Goal: Information Seeking & Learning: Learn about a topic

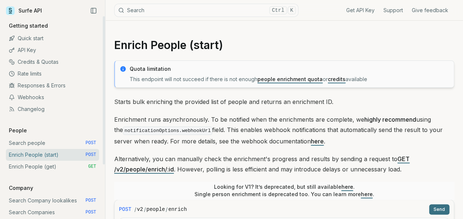
click at [41, 41] on link "Quick start" at bounding box center [52, 38] width 93 height 12
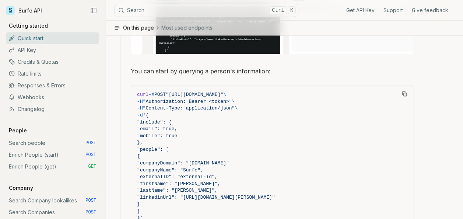
scroll to position [733, 0]
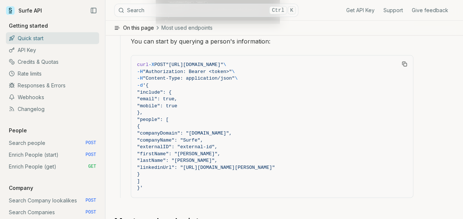
drag, startPoint x: 138, startPoint y: 66, endPoint x: 340, endPoint y: 192, distance: 238.0
click at [340, 192] on pre "curl -X POST "[URL][DOMAIN_NAME]" \ -H "Authorization: Bearer <token>" \ -H "Co…" at bounding box center [272, 127] width 282 height 142
copy code "curl -X POST "[URL][DOMAIN_NAME]" \ -H "Authorization: Bearer <token>" \ -H "Co…"
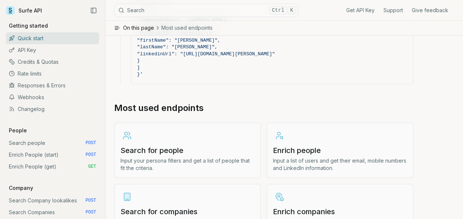
scroll to position [844, 0]
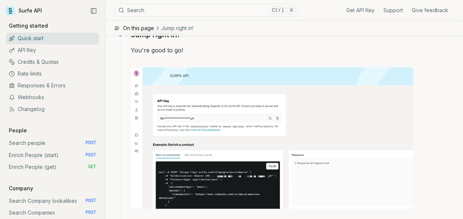
scroll to position [512, 0]
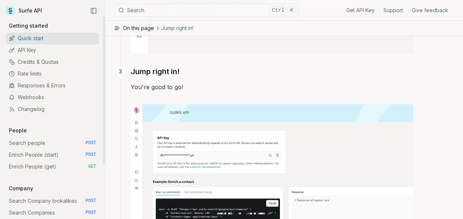
click at [32, 163] on link "Enrich People (get) GET" at bounding box center [52, 167] width 93 height 12
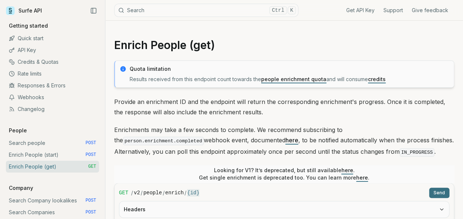
click at [204, 137] on code "person.enrichment.completed" at bounding box center [163, 141] width 81 height 8
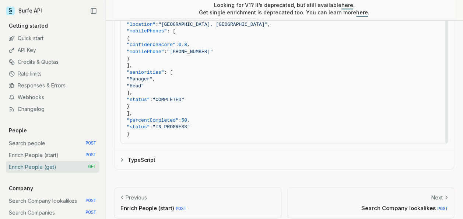
scroll to position [559, 0]
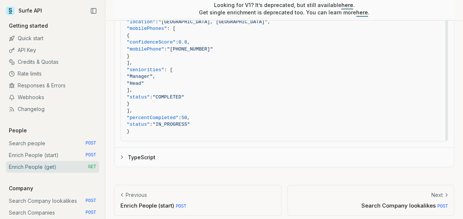
click at [144, 155] on button "TypeScript" at bounding box center [284, 156] width 339 height 19
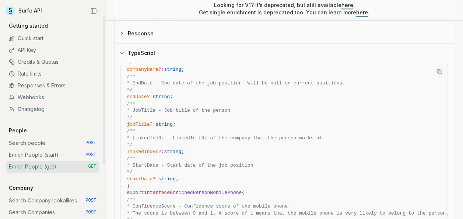
scroll to position [374, 0]
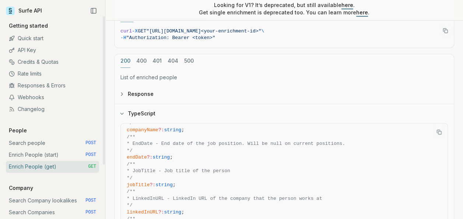
click at [35, 52] on link "API Key" at bounding box center [52, 50] width 93 height 12
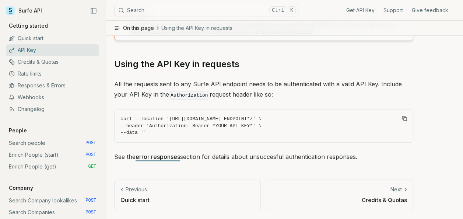
scroll to position [159, 0]
click at [258, 129] on code "curl --location '[URL][DOMAIN_NAME] ENDPOINT*/' \ --header 'Authorization: Bear…" at bounding box center [263, 126] width 287 height 21
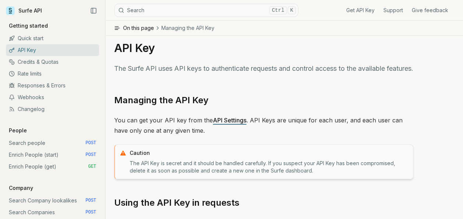
click at [223, 124] on link "API Settings" at bounding box center [230, 119] width 34 height 7
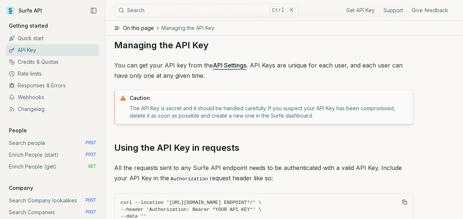
scroll to position [159, 0]
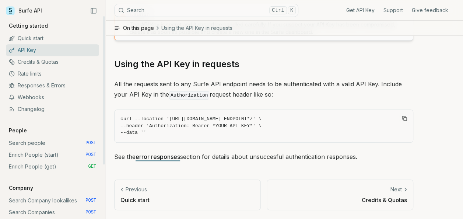
click at [46, 161] on link "Enrich People (get) GET" at bounding box center [52, 167] width 93 height 12
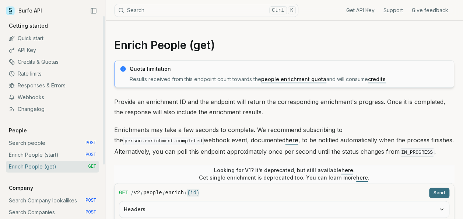
click at [46, 158] on link "Enrich People (start) POST" at bounding box center [52, 155] width 93 height 12
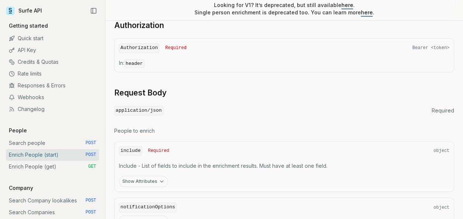
scroll to position [258, 0]
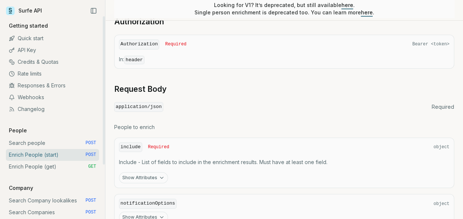
click at [57, 168] on link "Enrich People (get) GET" at bounding box center [52, 167] width 93 height 12
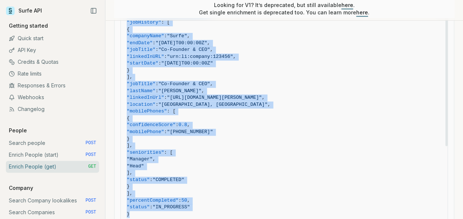
scroll to position [494, 0]
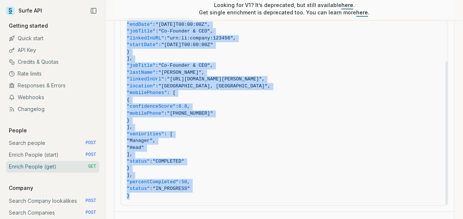
drag, startPoint x: 122, startPoint y: 144, endPoint x: 193, endPoint y: 197, distance: 88.2
click at [193, 197] on pre "{ "enrichmentID" : "enrichment-id" , "people" : [ { "companyDomain" : "[DOMAIN_…" at bounding box center [284, 35] width 327 height 340
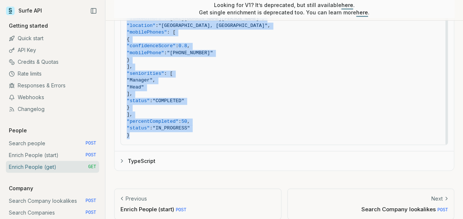
scroll to position [559, 0]
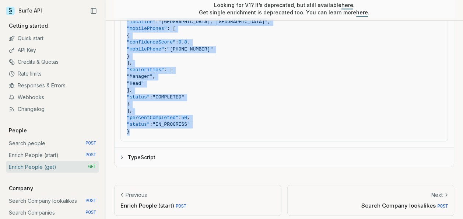
click at [118, 150] on button "TypeScript" at bounding box center [284, 156] width 339 height 19
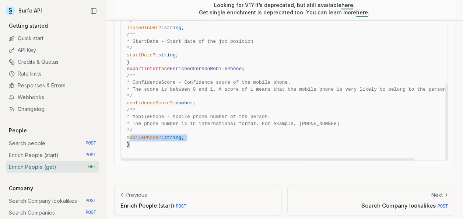
drag, startPoint x: 192, startPoint y: 141, endPoint x: 129, endPoint y: 132, distance: 64.0
drag, startPoint x: 129, startPoint y: 132, endPoint x: 171, endPoint y: 142, distance: 42.8
click at [171, 142] on span "}" at bounding box center [314, 144] width 374 height 7
click at [161, 142] on span "}" at bounding box center [314, 144] width 374 height 7
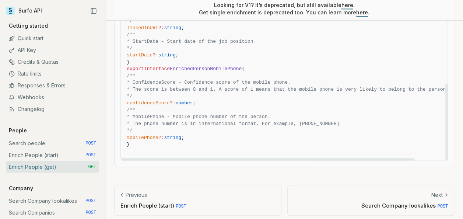
click at [143, 141] on span "}" at bounding box center [314, 144] width 374 height 7
click at [163, 141] on span "}" at bounding box center [314, 144] width 374 height 7
click at [144, 141] on span "}" at bounding box center [314, 144] width 374 height 7
click at [38, 143] on link "Search people POST" at bounding box center [52, 143] width 93 height 12
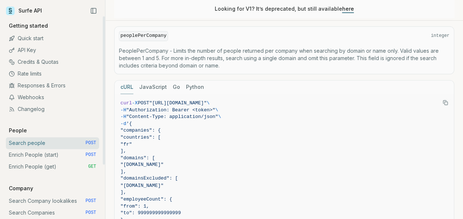
scroll to position [516, 0]
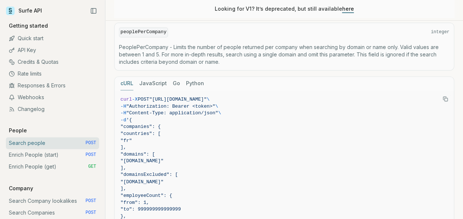
click at [146, 78] on button "JavaScript" at bounding box center [153, 84] width 28 height 14
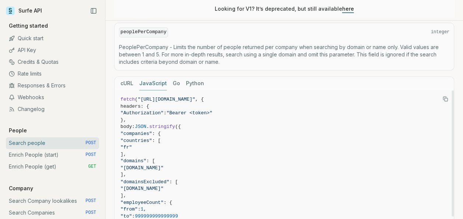
click at [166, 124] on span "stringify" at bounding box center [162, 127] width 26 height 6
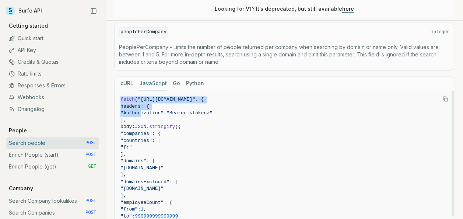
drag, startPoint x: 115, startPoint y: 92, endPoint x: 138, endPoint y: 107, distance: 27.2
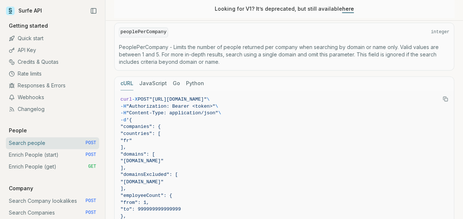
drag, startPoint x: 138, startPoint y: 107, endPoint x: 127, endPoint y: 77, distance: 32.2
click at [127, 77] on button "cURL" at bounding box center [126, 84] width 13 height 14
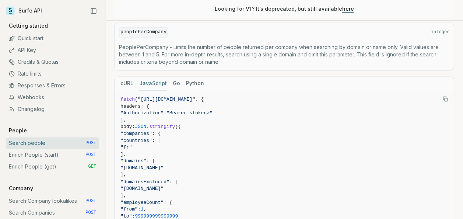
click at [149, 77] on button "JavaScript" at bounding box center [153, 84] width 28 height 14
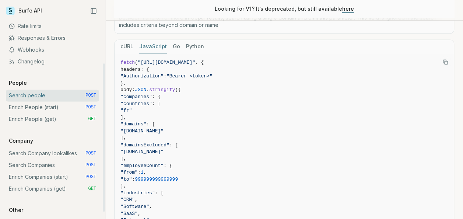
scroll to position [38, 0]
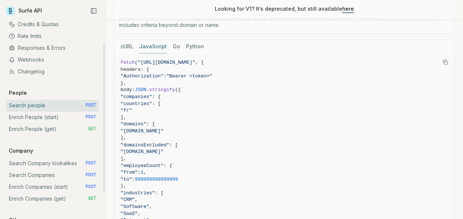
drag, startPoint x: 44, startPoint y: 59, endPoint x: 66, endPoint y: 141, distance: 84.9
click at [44, 59] on link "Webhooks" at bounding box center [52, 60] width 93 height 12
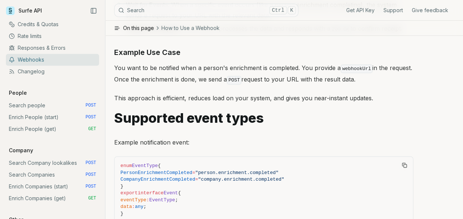
scroll to position [221, 0]
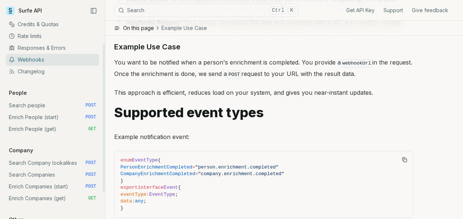
click at [55, 49] on link "Responses & Errors" at bounding box center [52, 48] width 93 height 12
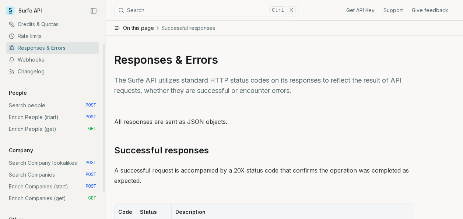
click at [58, 35] on link "Rate limits" at bounding box center [52, 36] width 93 height 12
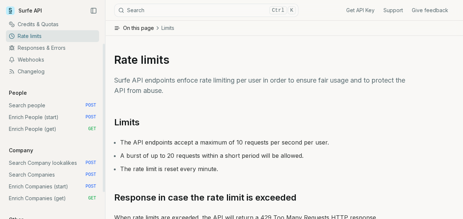
click at [66, 25] on link "Credits & Quotas" at bounding box center [52, 24] width 93 height 12
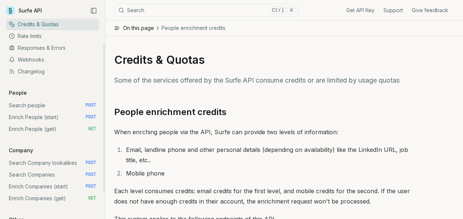
click at [57, 65] on link "Webhooks" at bounding box center [52, 60] width 93 height 12
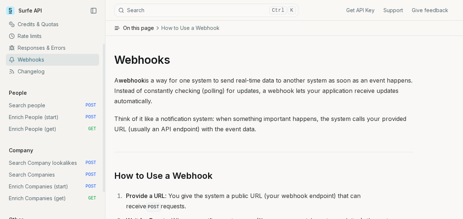
click at [46, 75] on link "Changelog" at bounding box center [52, 72] width 93 height 12
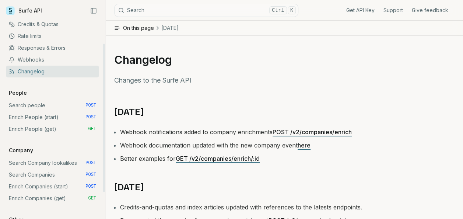
click at [47, 108] on link "Search people POST" at bounding box center [52, 105] width 93 height 12
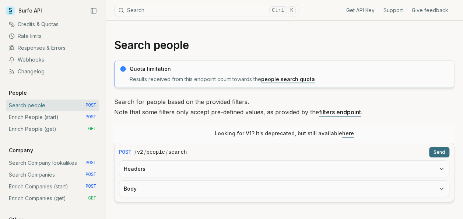
click at [342, 133] on link "here" at bounding box center [348, 133] width 12 height 6
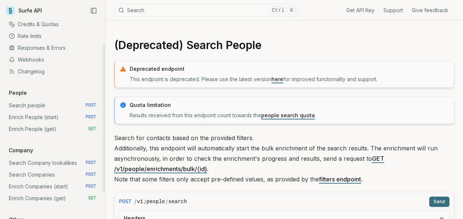
click at [71, 105] on link "Search people POST" at bounding box center [52, 105] width 93 height 12
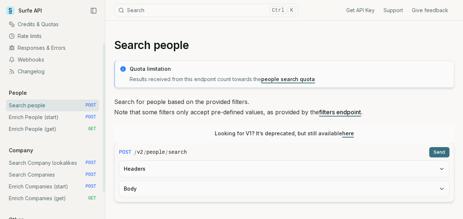
scroll to position [37, 0]
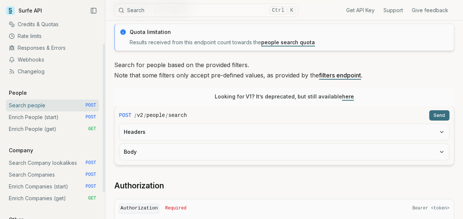
click at [79, 127] on link "Enrich People (get) GET" at bounding box center [52, 129] width 93 height 12
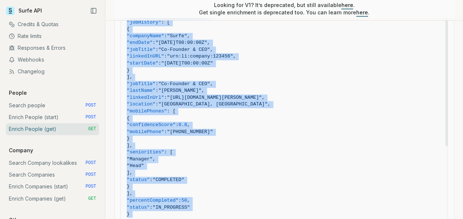
scroll to position [579, 0]
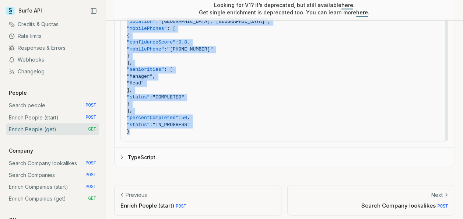
drag, startPoint x: 125, startPoint y: 133, endPoint x: 209, endPoint y: 129, distance: 83.3
copy code "{ "loremipsumDO" : "sitametcon-ad" , "elitse" : [ { "doeiusmOdtemp" : "incid.ut…"
click at [203, 148] on button "TypeScript" at bounding box center [284, 156] width 339 height 19
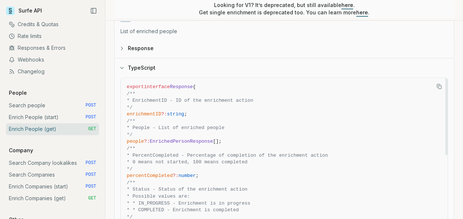
scroll to position [408, 0]
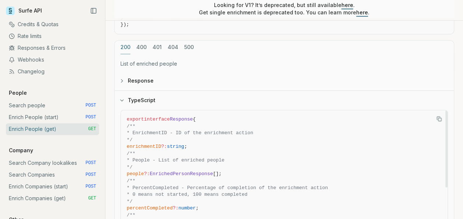
drag, startPoint x: 244, startPoint y: 147, endPoint x: 125, endPoint y: 114, distance: 123.3
copy code "export interface Response { /** * EnrichmentID - ID of the enrichment action */…"
click at [245, 60] on p "List of enriched people" at bounding box center [284, 63] width 328 height 7
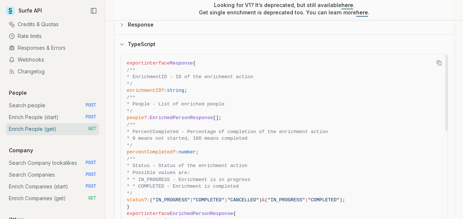
scroll to position [335, 0]
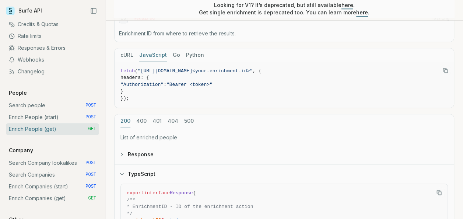
click at [140, 134] on p "List of enriched people" at bounding box center [284, 137] width 328 height 7
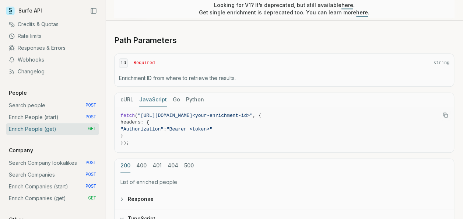
scroll to position [261, 0]
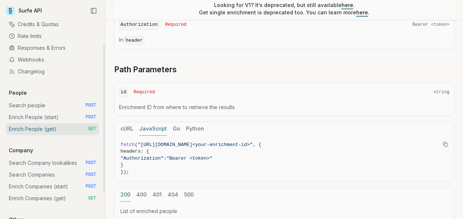
click at [48, 114] on link "Enrich People (start) POST" at bounding box center [52, 117] width 93 height 12
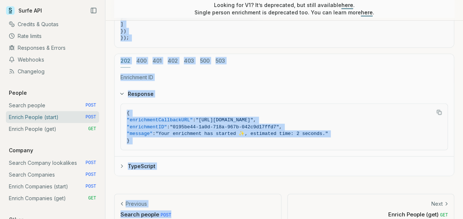
scroll to position [719, 0]
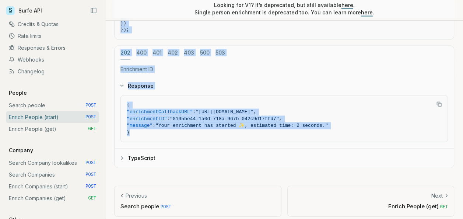
drag, startPoint x: 119, startPoint y: 57, endPoint x: 219, endPoint y: 127, distance: 122.1
click at [219, 127] on div "cURL JavaScript Go Python fetch ( "[URL][DOMAIN_NAME]" , { headers: { "Authoriz…" at bounding box center [284, 2] width 340 height 332
drag, startPoint x: 219, startPoint y: 127, endPoint x: 156, endPoint y: 154, distance: 68.4
click at [156, 154] on button "TypeScript" at bounding box center [284, 157] width 339 height 19
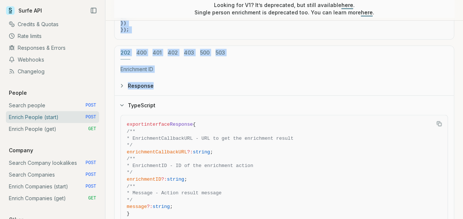
scroll to position [788, 0]
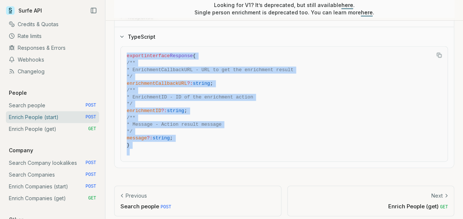
drag, startPoint x: 125, startPoint y: 112, endPoint x: 175, endPoint y: 143, distance: 58.4
click at [175, 143] on pre "export interface Response { /** * EnrichmentCallbackURL - URL to get the enrich…" at bounding box center [284, 104] width 327 height 114
copy code "export interface Response { /** * EnrichmentCallbackURL - URL to get the enrich…"
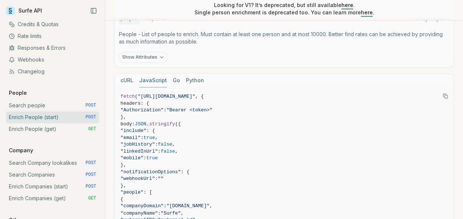
scroll to position [456, 0]
